Goal: Information Seeking & Learning: Learn about a topic

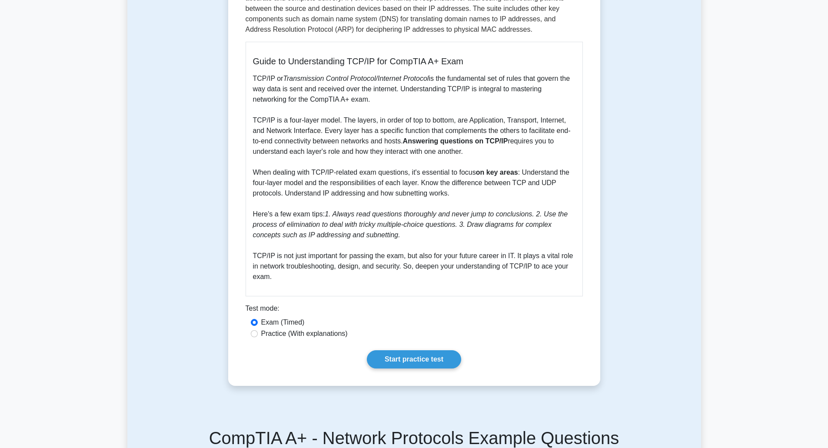
scroll to position [217, 0]
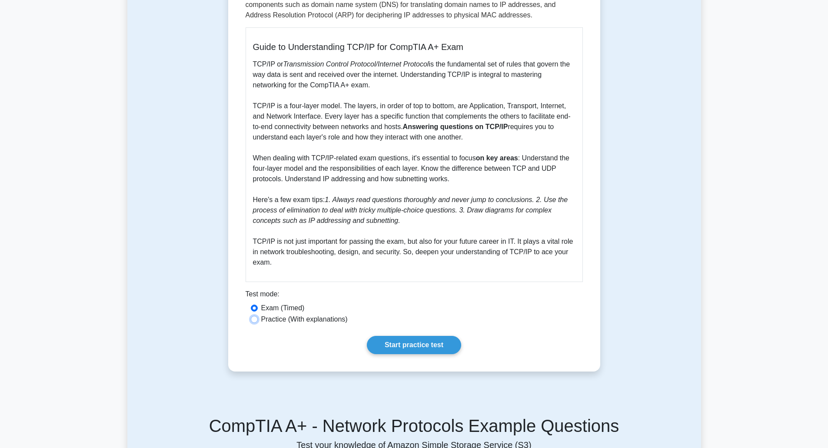
click at [253, 317] on input "Practice (With explanations)" at bounding box center [254, 319] width 7 height 7
radio input "true"
click at [411, 344] on link "Start practice test" at bounding box center [414, 345] width 94 height 18
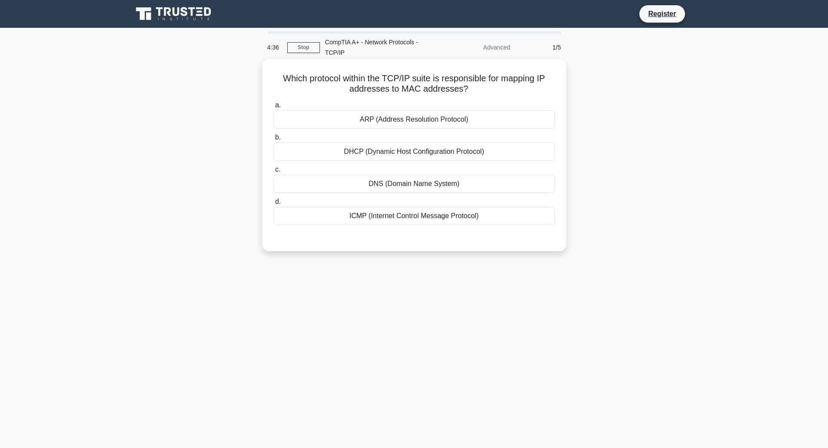
click at [392, 122] on div "ARP (Address Resolution Protocol)" at bounding box center [415, 119] width 282 height 18
click at [274, 108] on input "a. ARP (Address Resolution Protocol)" at bounding box center [274, 106] width 0 height 6
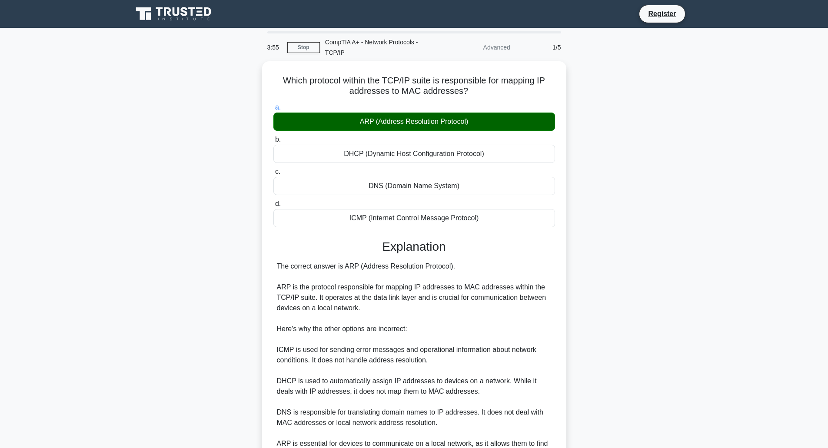
click at [139, 170] on div "Which protocol within the TCP/IP suite is responsible for mapping IP addresses …" at bounding box center [414, 301] width 574 height 481
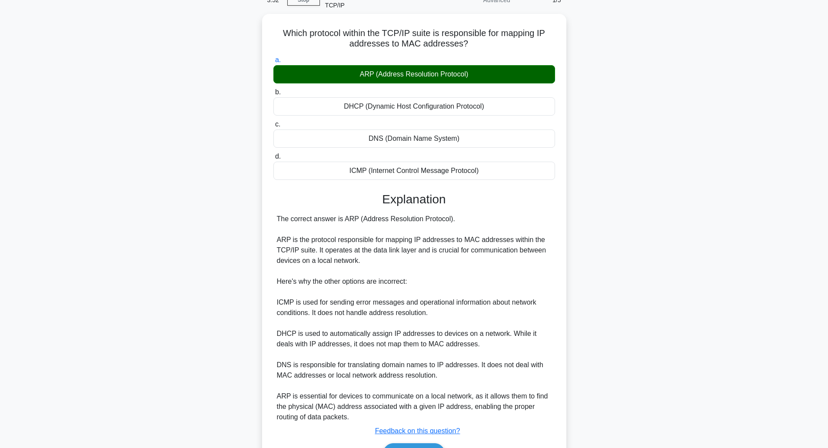
scroll to position [99, 0]
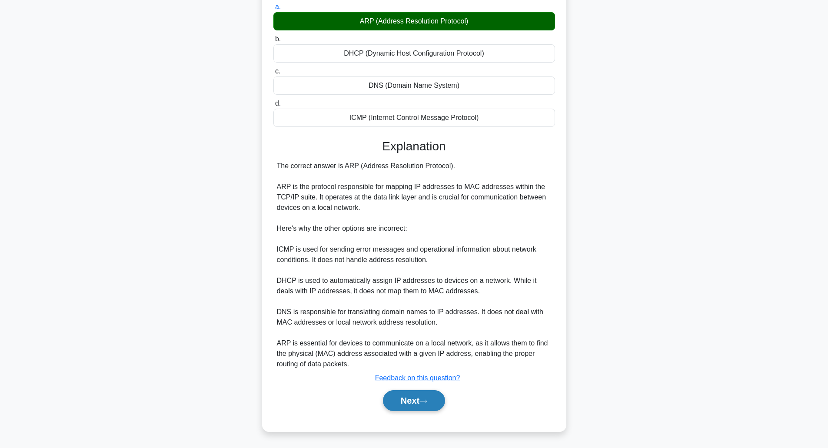
click at [416, 403] on button "Next" at bounding box center [414, 400] width 62 height 21
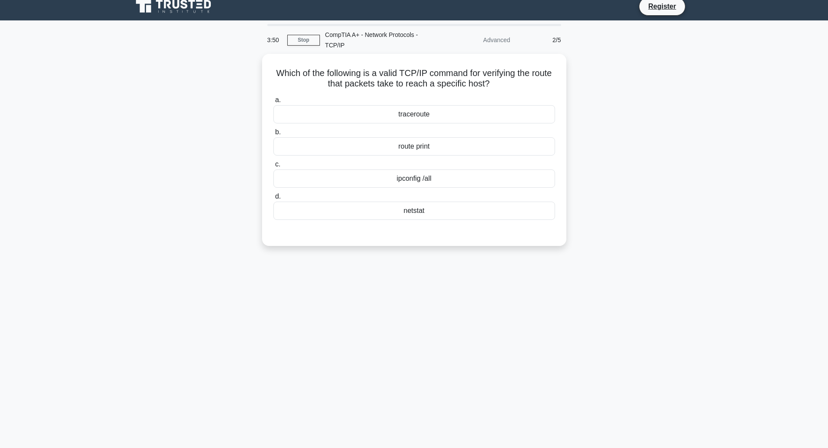
scroll to position [0, 0]
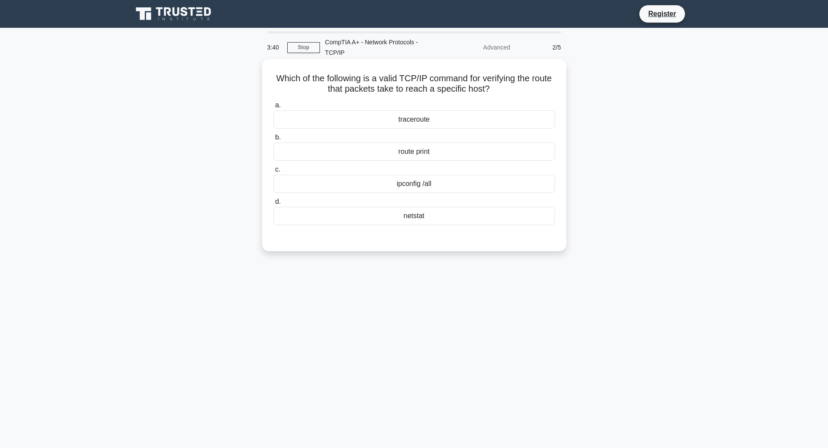
click at [416, 117] on div "traceroute" at bounding box center [415, 119] width 282 height 18
click at [274, 108] on input "a. traceroute" at bounding box center [274, 106] width 0 height 6
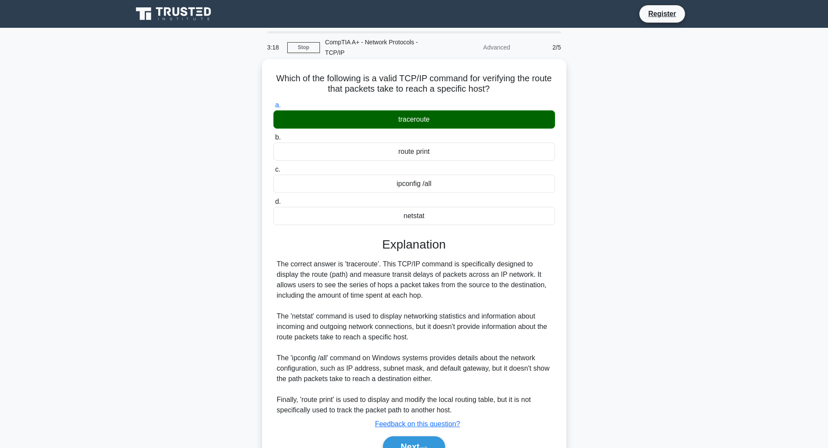
drag, startPoint x: 402, startPoint y: 444, endPoint x: 290, endPoint y: 385, distance: 127.0
click at [402, 444] on button "Next" at bounding box center [414, 447] width 62 height 21
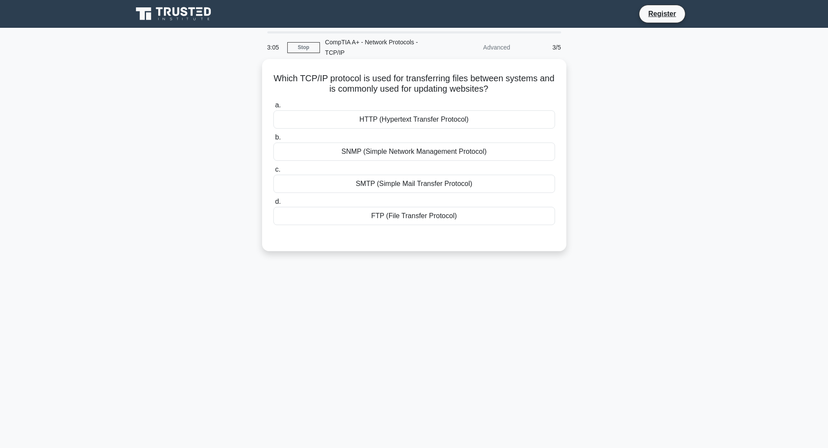
click at [394, 123] on div "HTTP (Hypertext Transfer Protocol)" at bounding box center [415, 119] width 282 height 18
click at [274, 108] on input "a. HTTP (Hypertext Transfer Protocol)" at bounding box center [274, 106] width 0 height 6
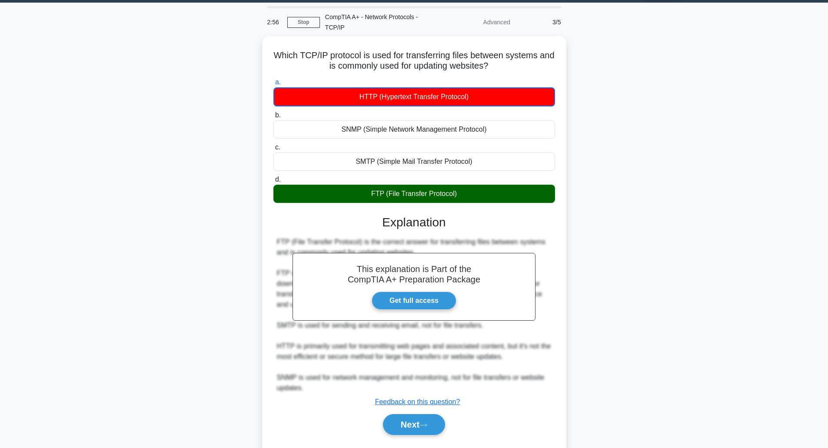
scroll to position [47, 0]
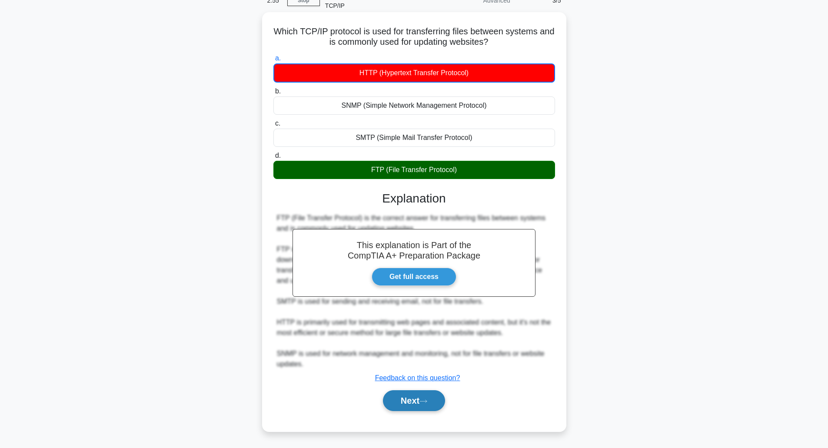
click at [419, 398] on button "Next" at bounding box center [414, 400] width 62 height 21
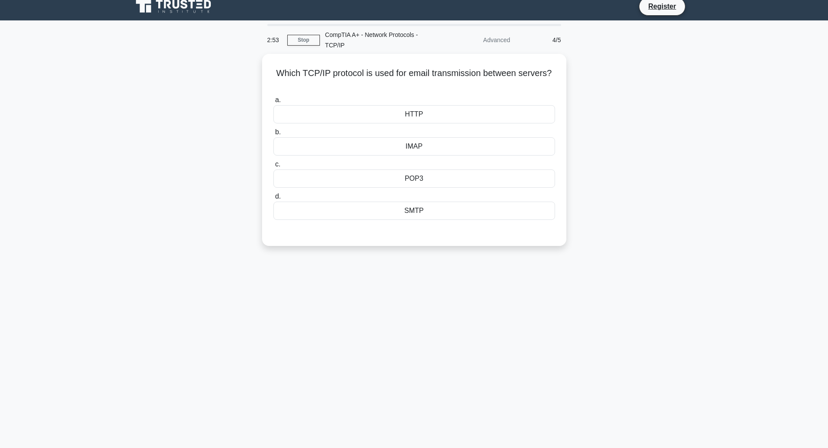
scroll to position [0, 0]
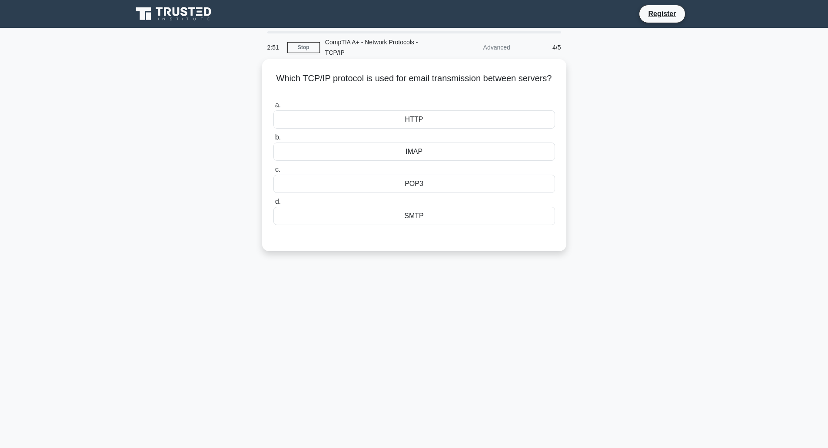
click at [422, 187] on div "POP3" at bounding box center [415, 184] width 282 height 18
click at [274, 173] on input "c. POP3" at bounding box center [274, 170] width 0 height 6
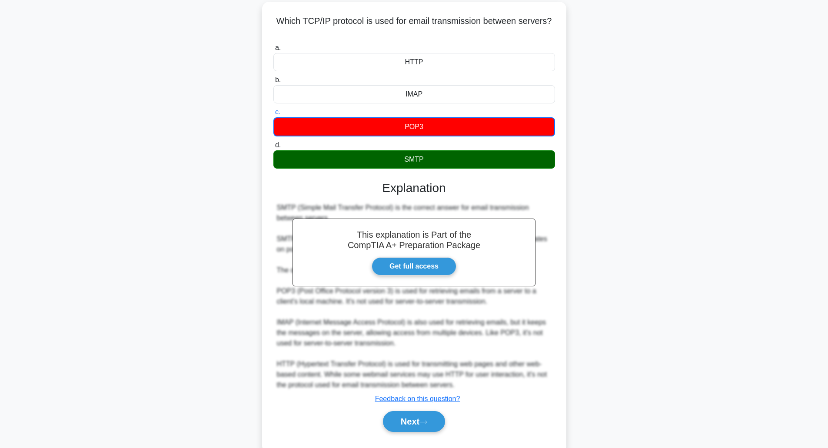
scroll to position [79, 0]
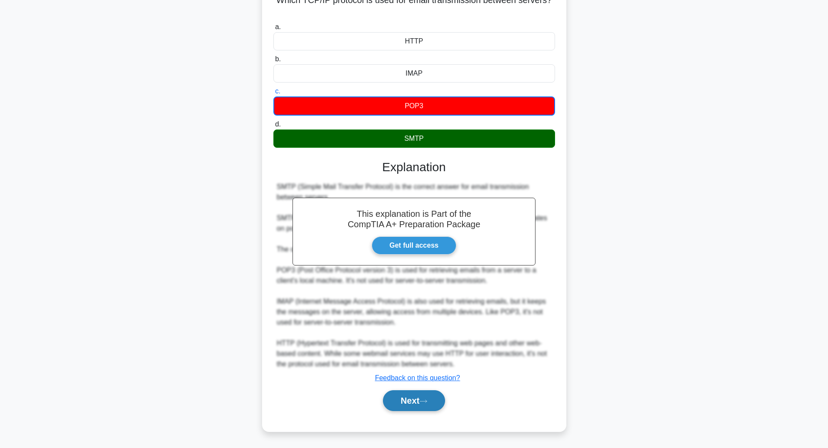
click at [411, 403] on button "Next" at bounding box center [414, 400] width 62 height 21
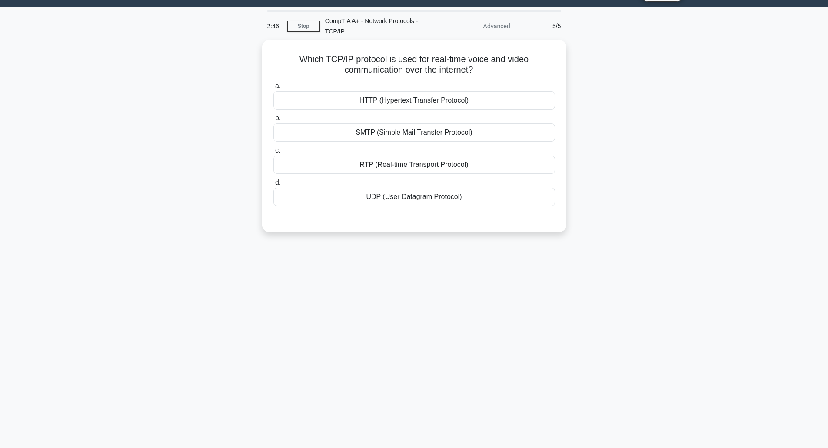
scroll to position [0, 0]
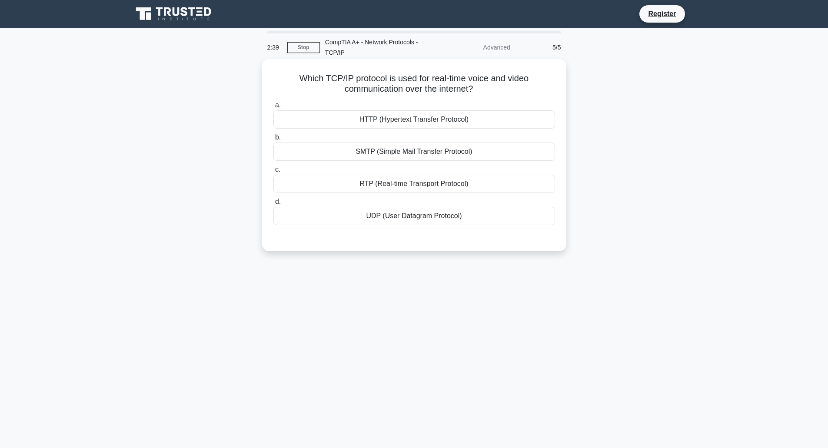
click at [402, 217] on div "UDP (User Datagram Protocol)" at bounding box center [415, 216] width 282 height 18
click at [274, 205] on input "d. UDP (User Datagram Protocol)" at bounding box center [274, 202] width 0 height 6
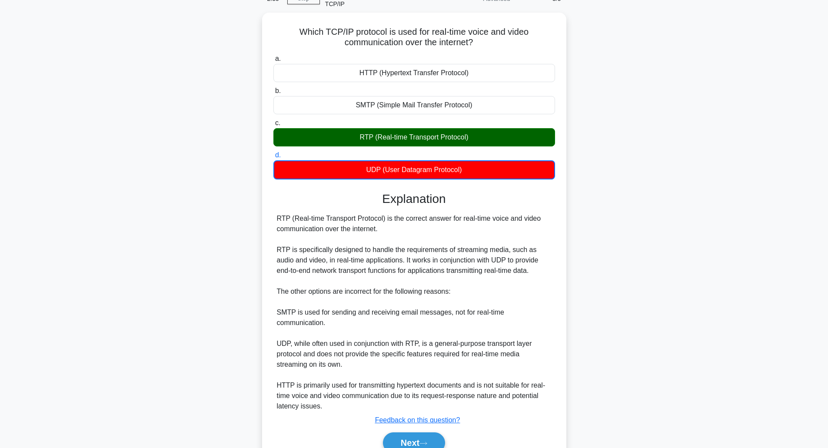
scroll to position [89, 0]
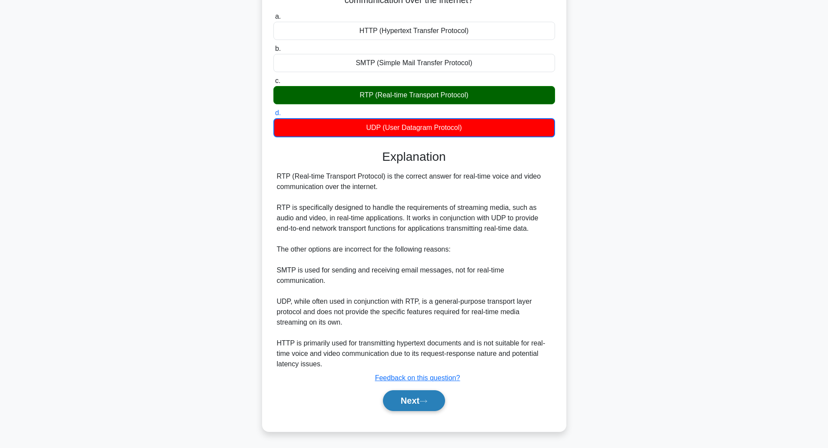
click at [422, 393] on button "Next" at bounding box center [414, 400] width 62 height 21
